Goal: Task Accomplishment & Management: Manage account settings

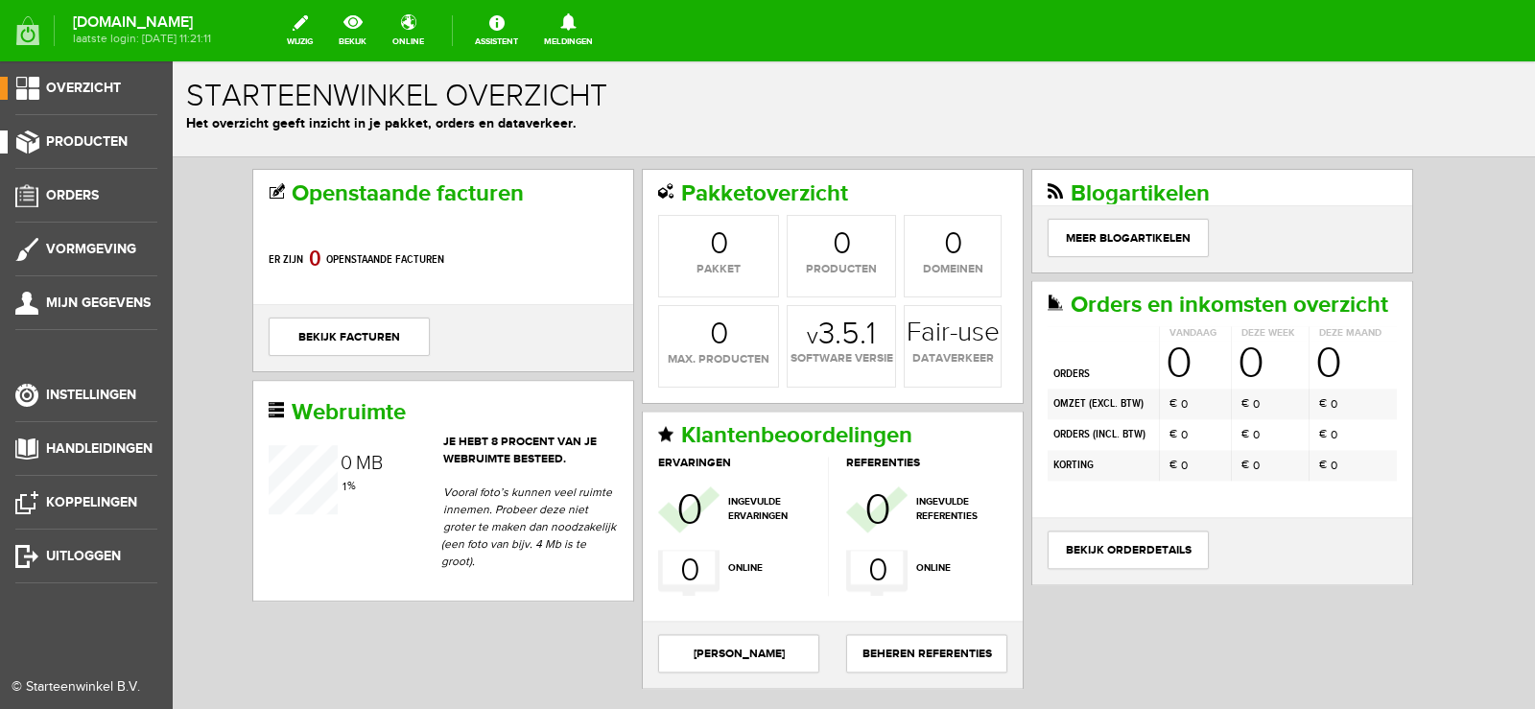
click at [108, 142] on span "Producten" at bounding box center [87, 141] width 82 height 16
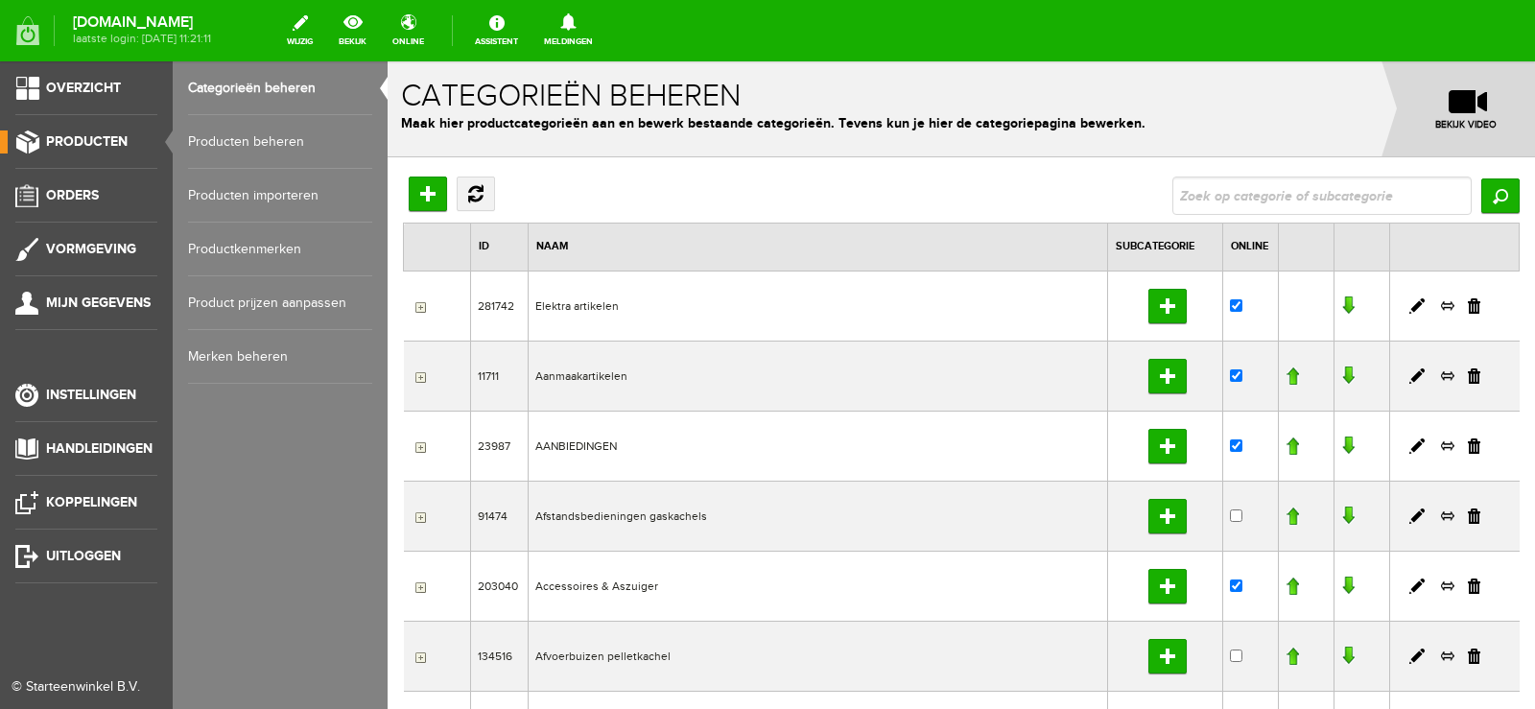
click at [257, 135] on link "Producten beheren" at bounding box center [280, 142] width 184 height 54
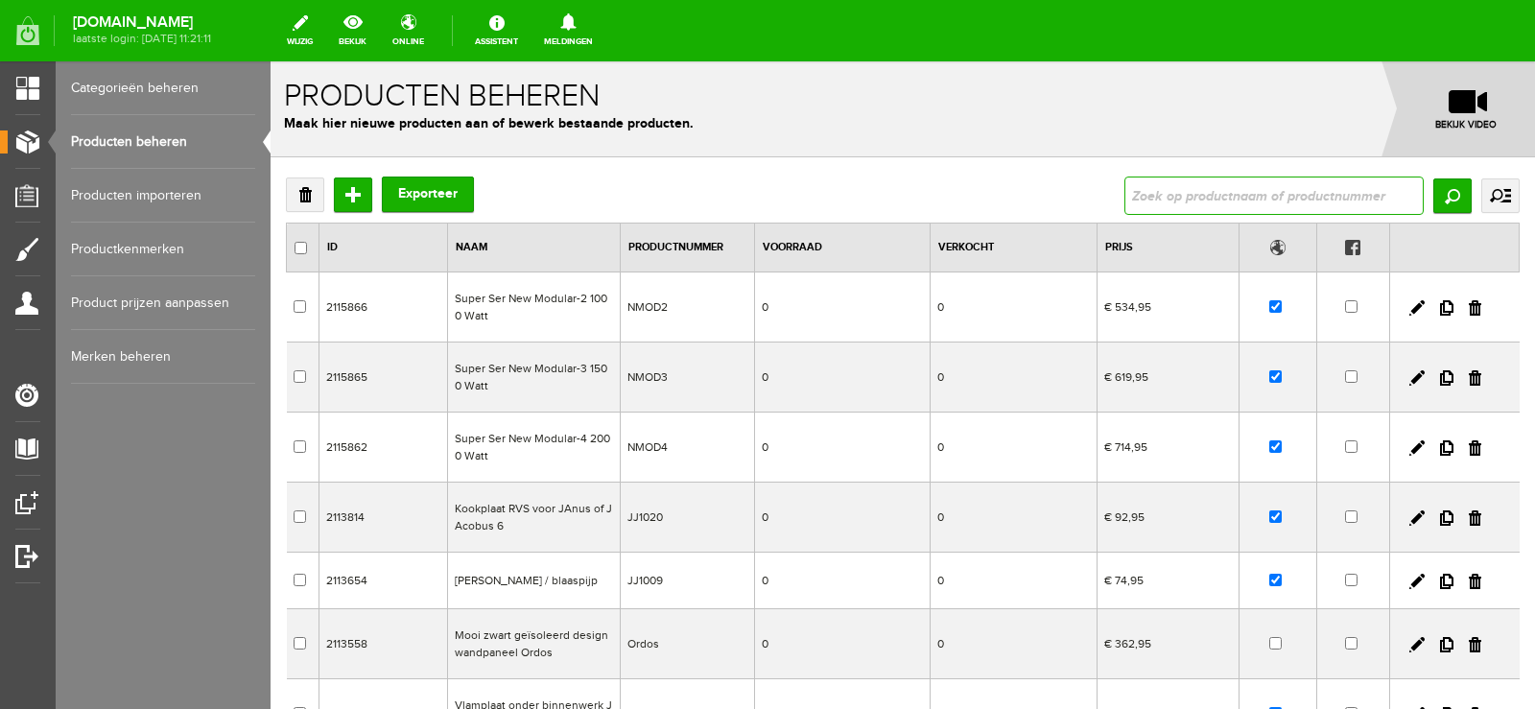
click at [1160, 193] on input "text" at bounding box center [1274, 196] width 299 height 38
type input "HAVE HITTEBESTENDIGE ISOLATIEDEKEN"
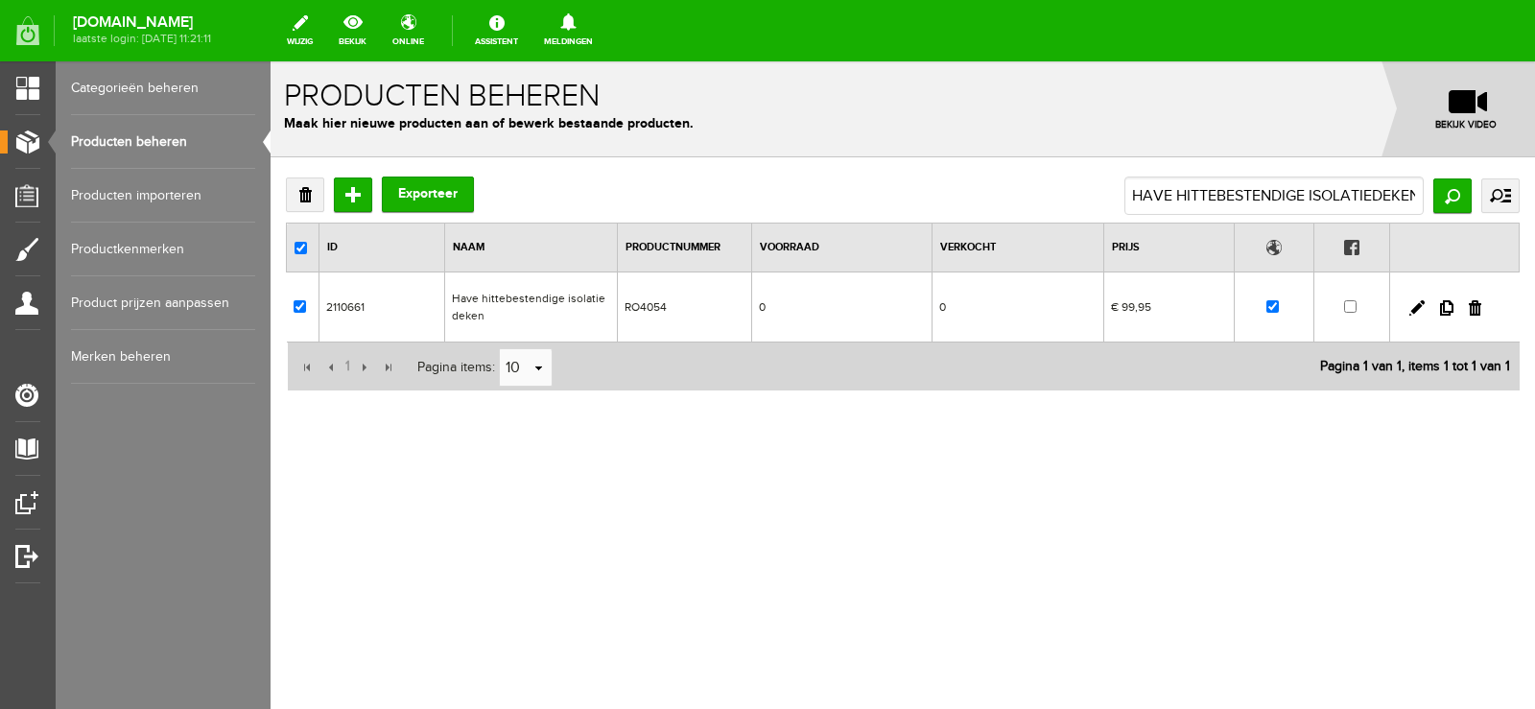
click at [996, 313] on td "0" at bounding box center [1019, 307] width 172 height 70
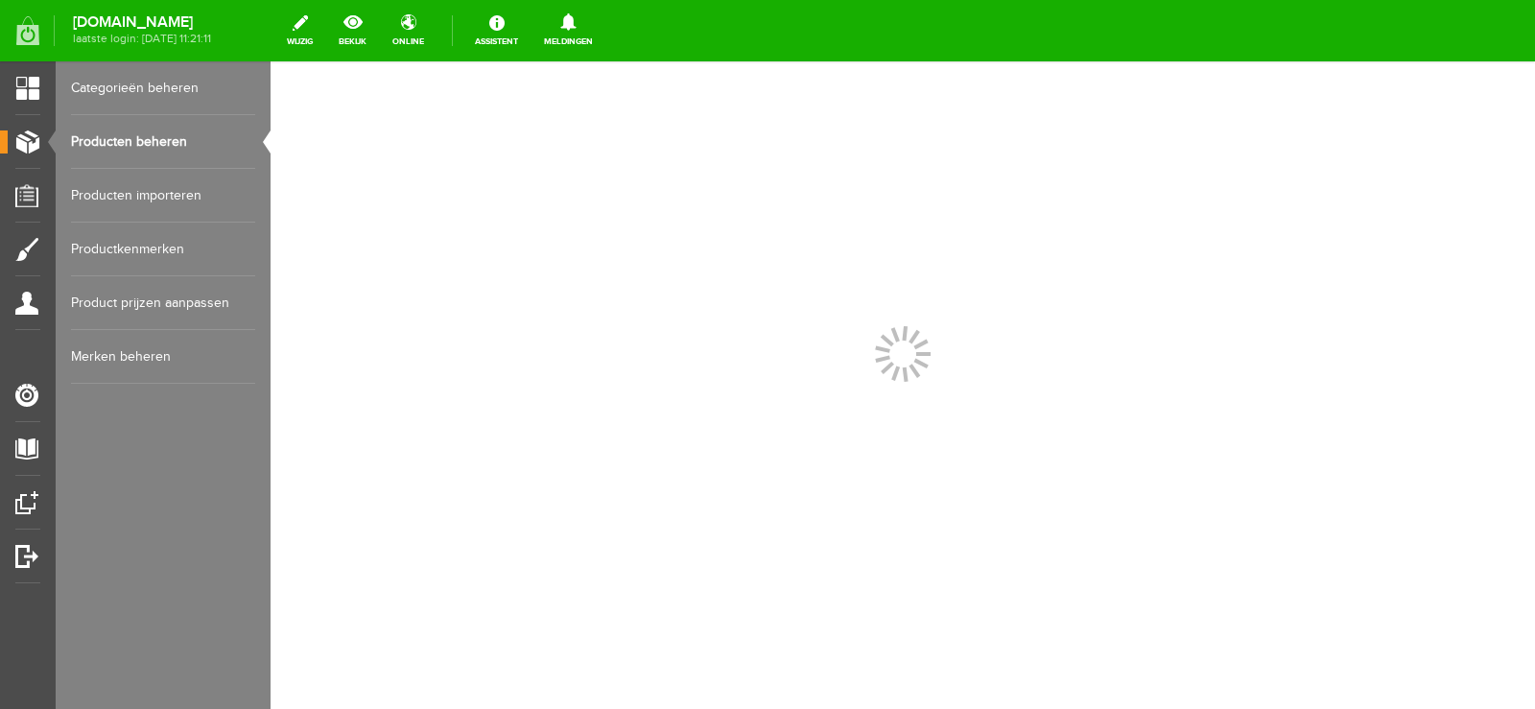
scroll to position [0, 0]
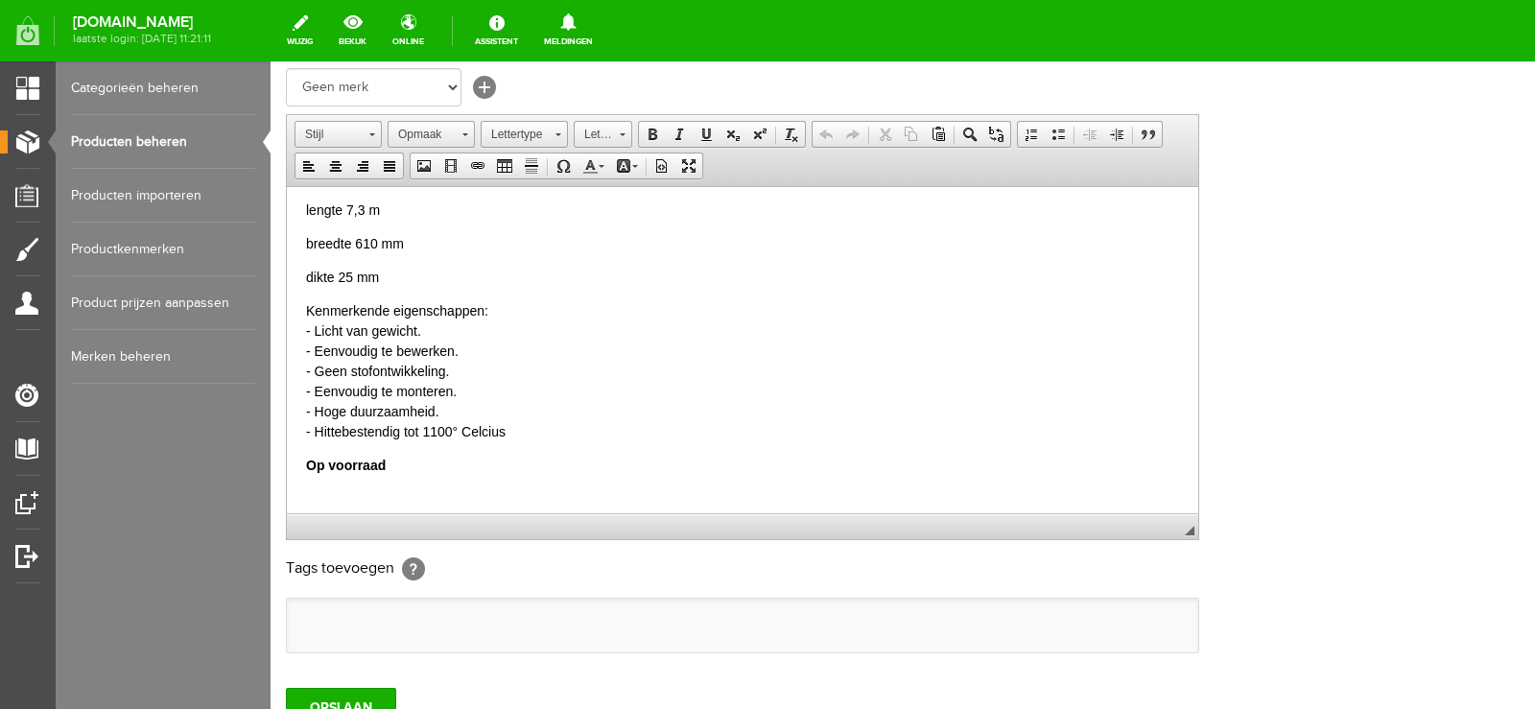
scroll to position [155, 0]
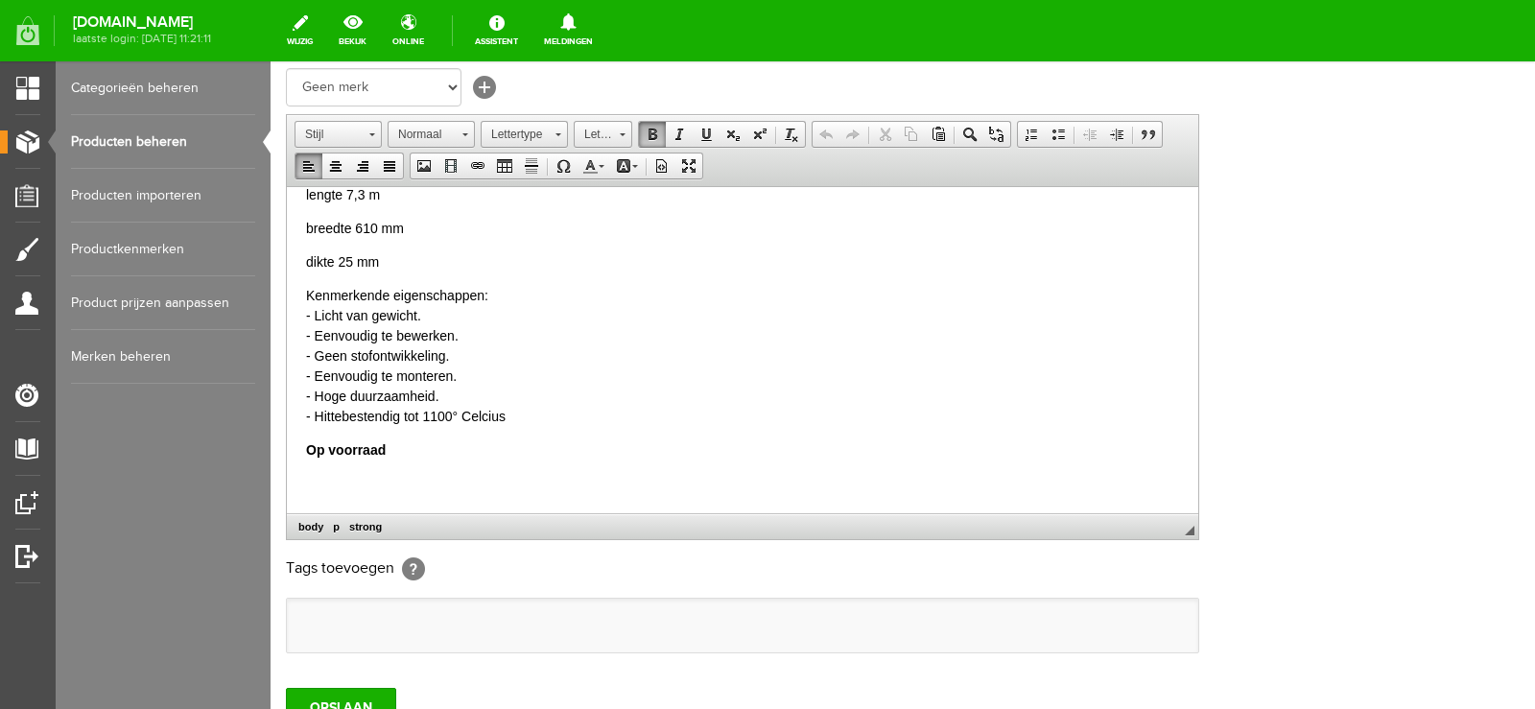
click at [299, 447] on html "Per doos leverbaar! De deken is gemaakt van Superwool plusl.Het voordeel van de…" at bounding box center [743, 272] width 912 height 482
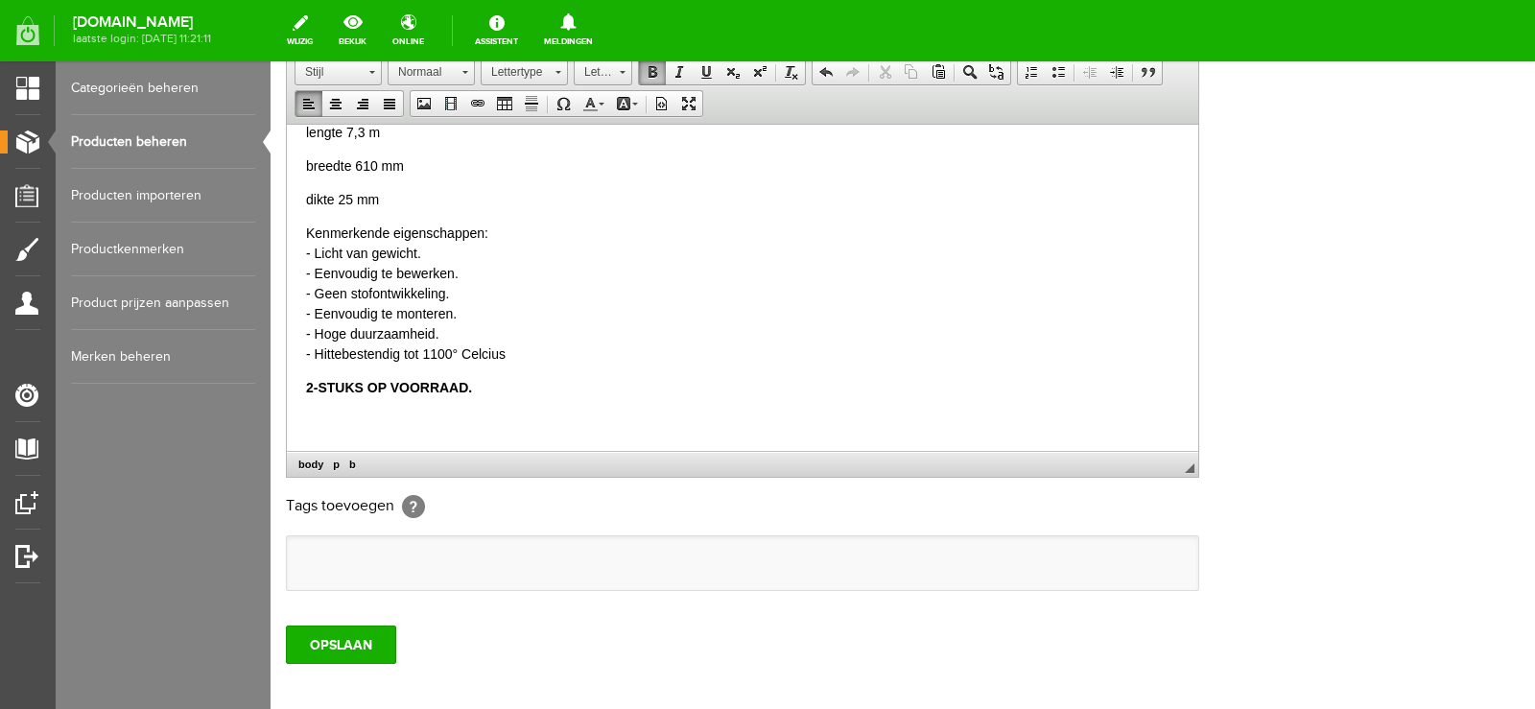
scroll to position [543, 0]
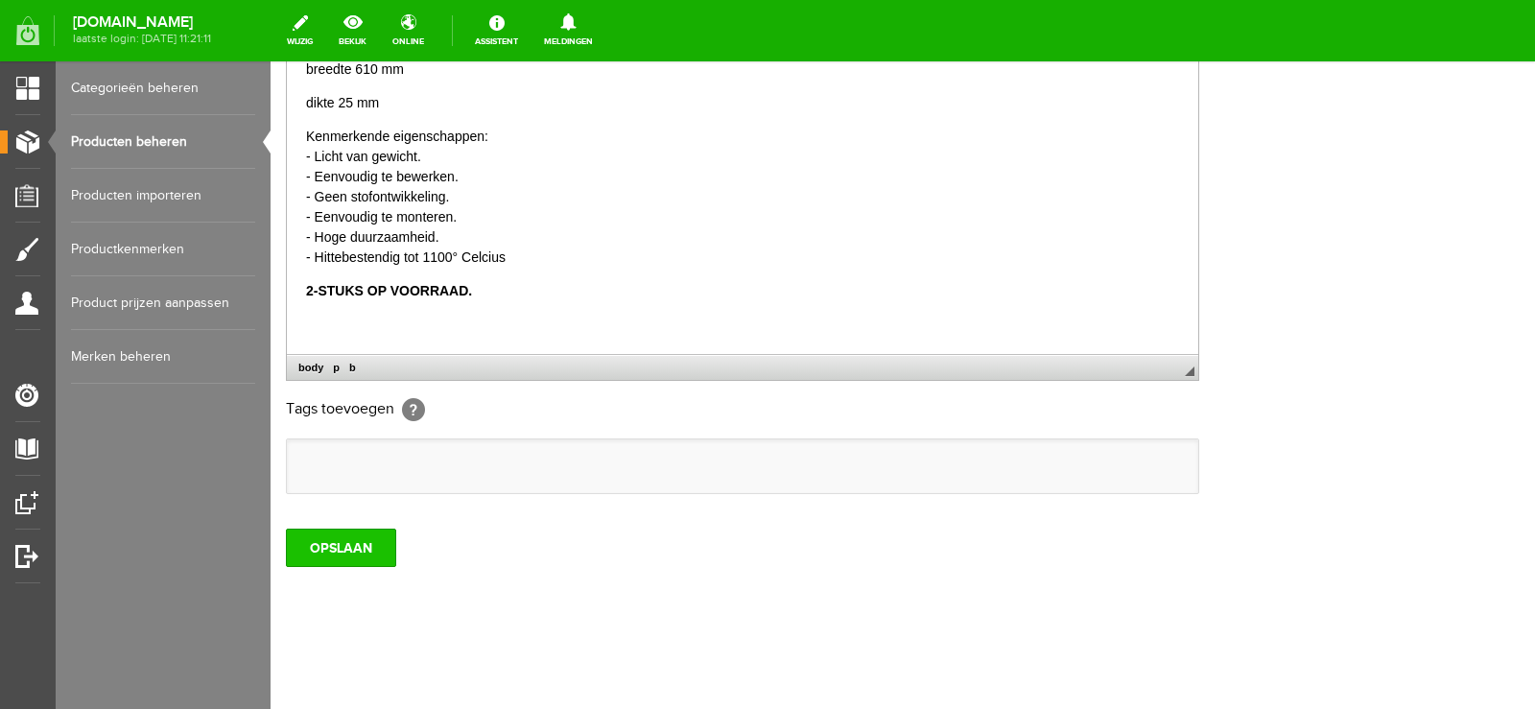
click at [337, 549] on input "OPSLAAN" at bounding box center [341, 548] width 110 height 38
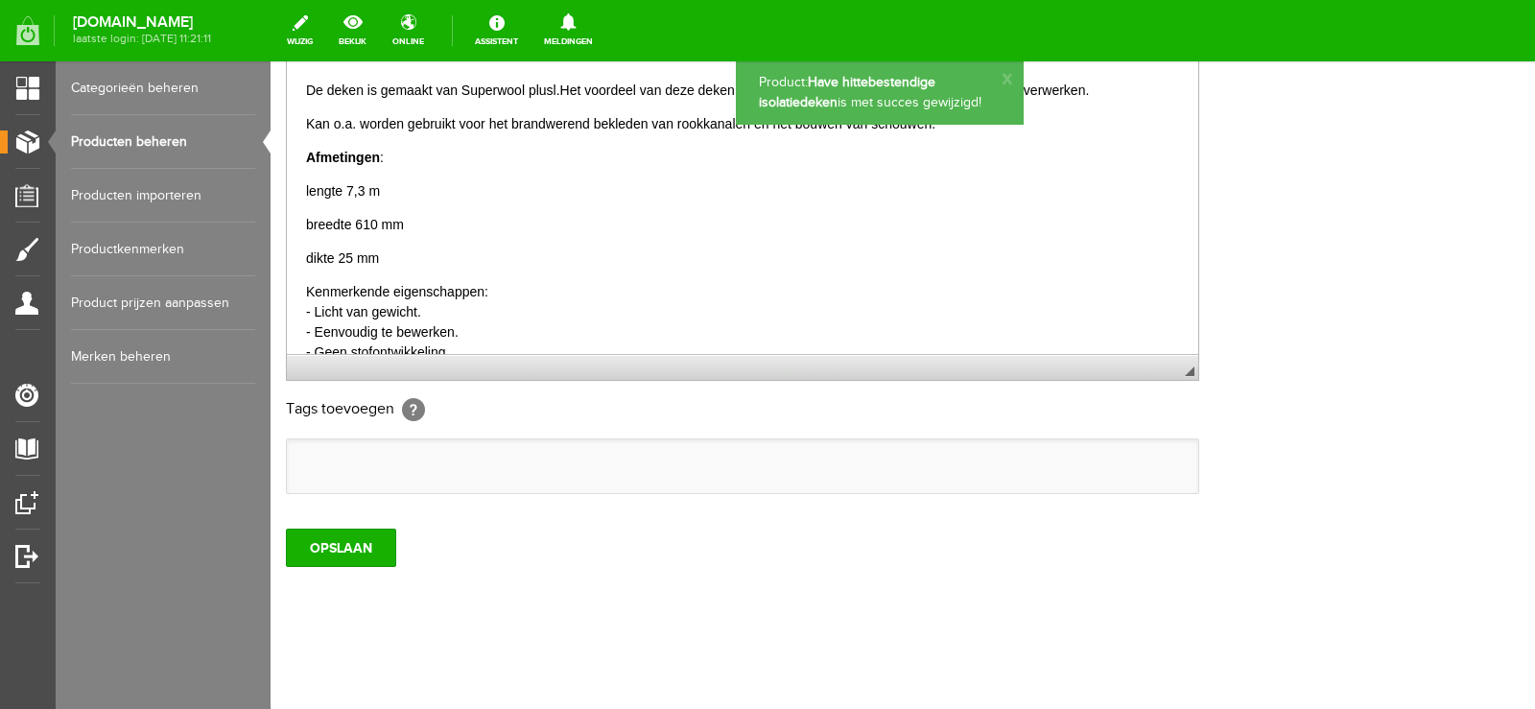
scroll to position [0, 0]
click at [316, 544] on input "OPSLAAN" at bounding box center [341, 548] width 110 height 38
